Goal: Book appointment/travel/reservation

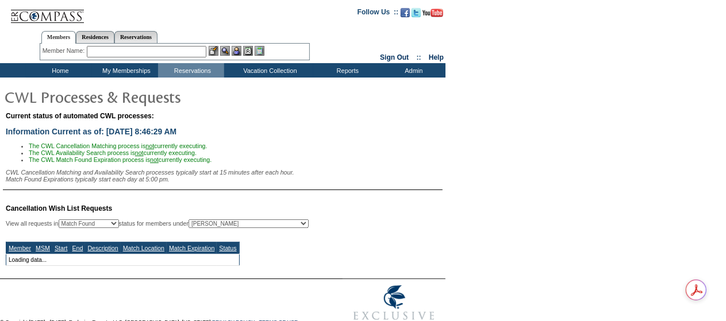
select select "50"
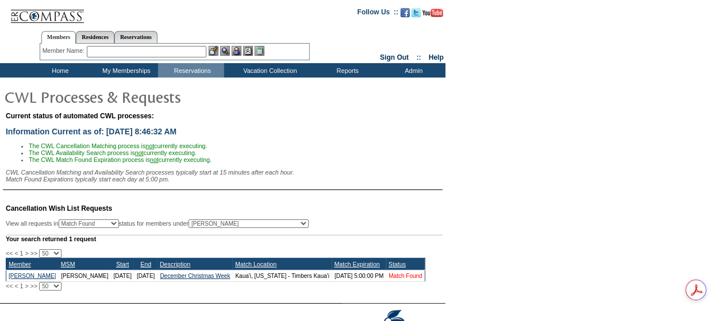
click at [411, 279] on link "Match Found" at bounding box center [405, 276] width 33 height 6
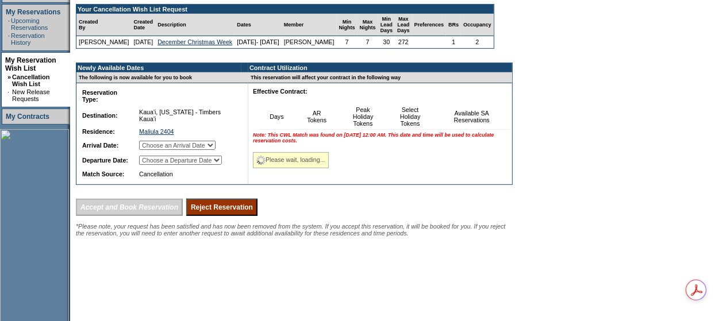
scroll to position [230, 0]
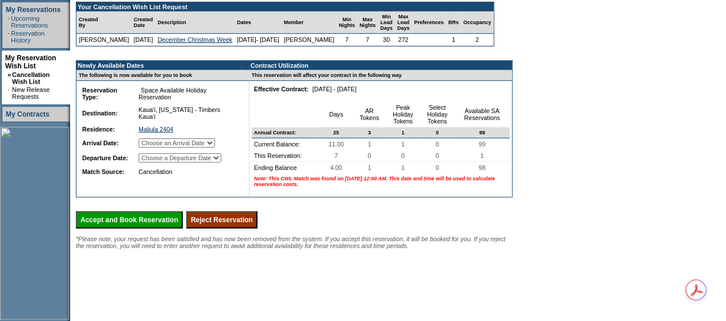
click at [200, 144] on select "Choose an Arrival Date [DATE] [DATE] [DATE] [DATE] [DATE] [DATE] [DATE]" at bounding box center [177, 143] width 76 height 9
select select "[DATE]"
click at [151, 140] on select "Choose an Arrival Date [DATE] [DATE] [DATE] [DATE] [DATE] [DATE] [DATE]" at bounding box center [177, 143] width 76 height 9
click at [202, 157] on select "Choose a Departure Date [DATE] [DATE] [DATE] [DATE] [DATE] [DATE] [DATE]" at bounding box center [180, 158] width 83 height 9
select select "[DATE]"
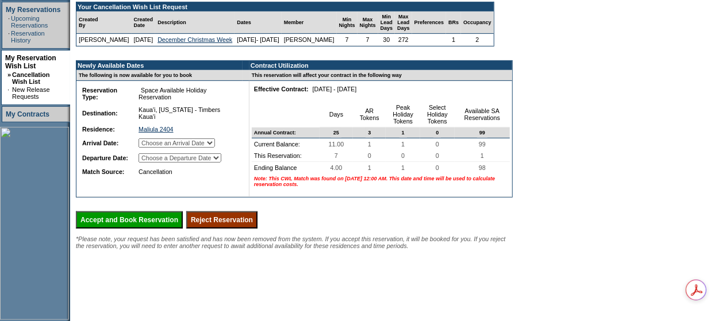
click at [151, 154] on select "Choose a Departure Date [DATE] [DATE] [DATE] [DATE] [DATE] [DATE] [DATE]" at bounding box center [180, 158] width 83 height 9
click at [152, 229] on input "Accept and Book Reservation" at bounding box center [129, 220] width 107 height 17
